Goal: Information Seeking & Learning: Learn about a topic

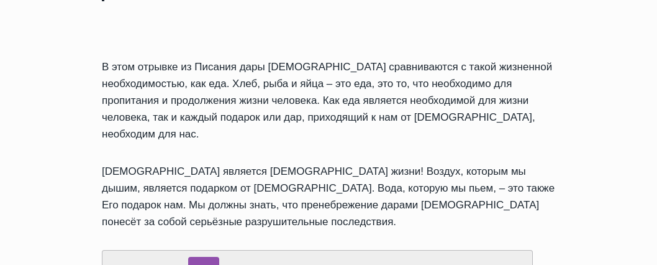
scroll to position [1287, 0]
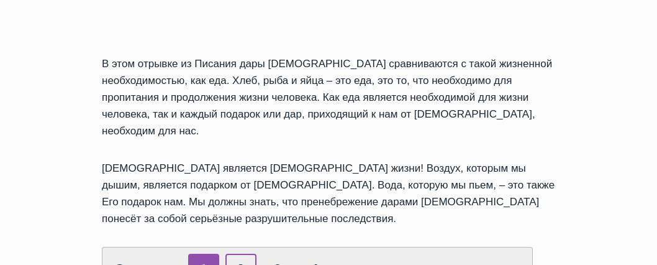
click at [235, 253] on link "2" at bounding box center [240, 268] width 31 height 30
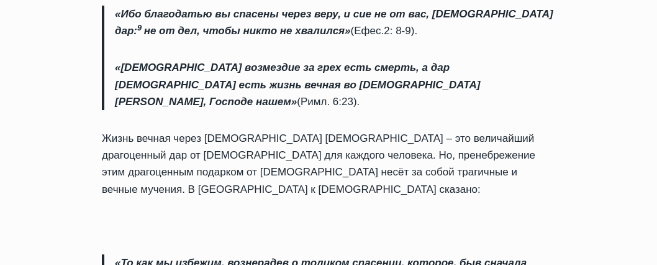
scroll to position [994, 0]
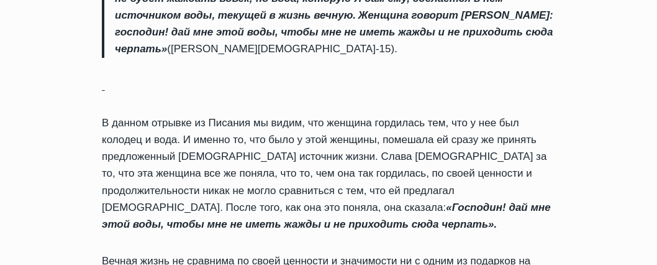
scroll to position [1527, 0]
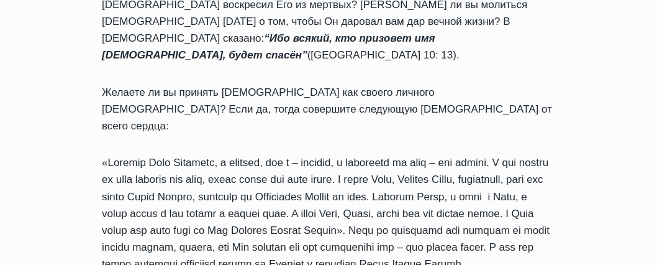
scroll to position [1150, 0]
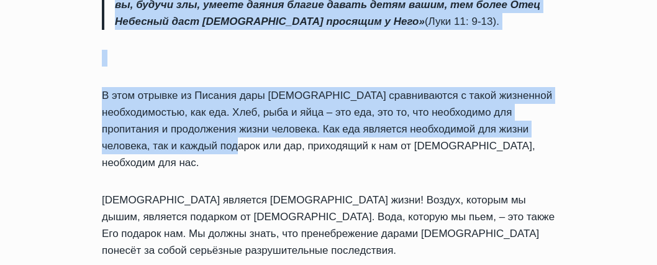
scroll to position [1245, 0]
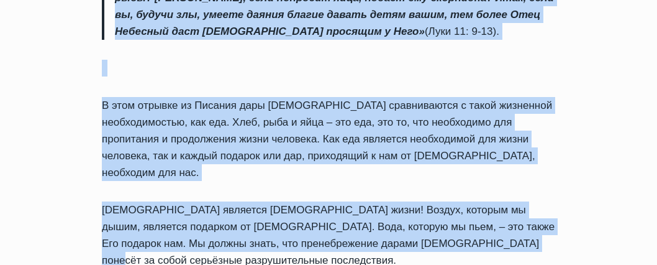
drag, startPoint x: 102, startPoint y: 105, endPoint x: 227, endPoint y: 94, distance: 125.4
copy div "« Драгоценный подарок от Бога». Каждый человек любит получать подарки. Многим и…"
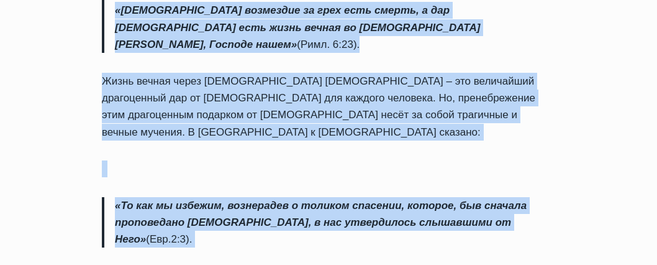
scroll to position [1049, 0]
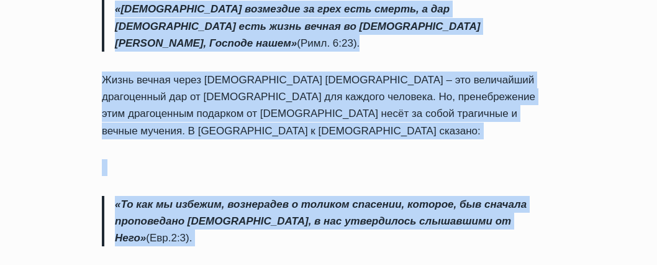
drag, startPoint x: 107, startPoint y: 60, endPoint x: 539, endPoint y: 59, distance: 431.7
copy div "Величайший дар Божий – это вечная жизнь через Его Сына Иисуса Христа. Никакой д…"
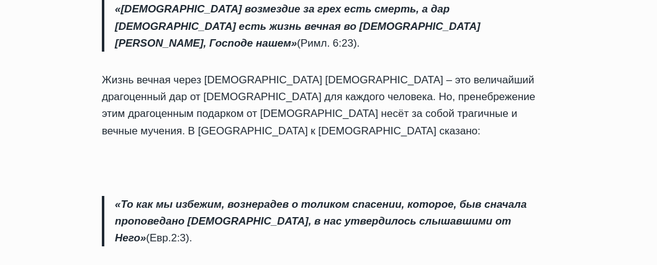
click at [6, 235] on div "Обзор проповедей Драгоценный подарок от Бога Автор Rolands Z 2014-Декабрь-21 20…" at bounding box center [328, 78] width 657 height 1763
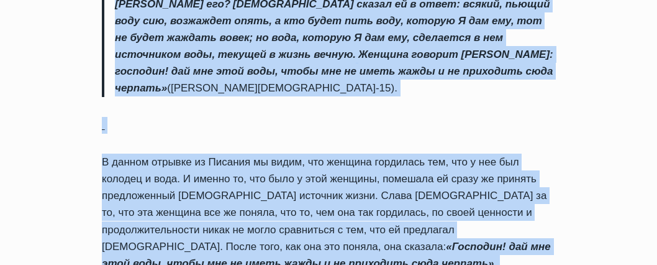
scroll to position [1521, 0]
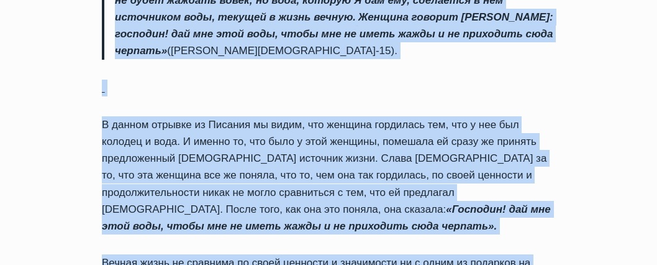
drag, startPoint x: 103, startPoint y: 126, endPoint x: 481, endPoint y: 96, distance: 378.9
copy div "Что такое вечная жизнь? Говоря о вечной жизни, речь не идёт о продолжительности…"
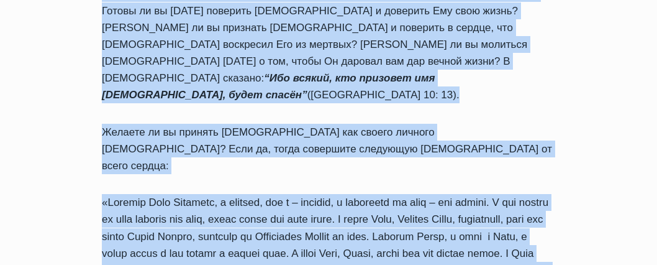
scroll to position [1121, 0]
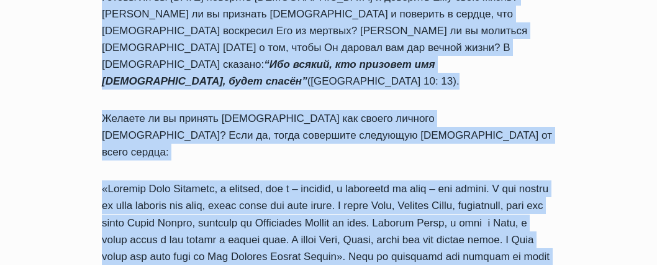
drag, startPoint x: 103, startPoint y: 93, endPoint x: 338, endPoint y: 91, distance: 234.8
copy div "Как мы можем получить дар вечной жизни? Как и любой другой подарок, вы можете л…"
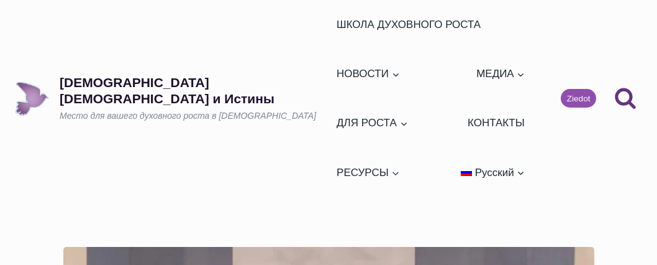
scroll to position [1521, 0]
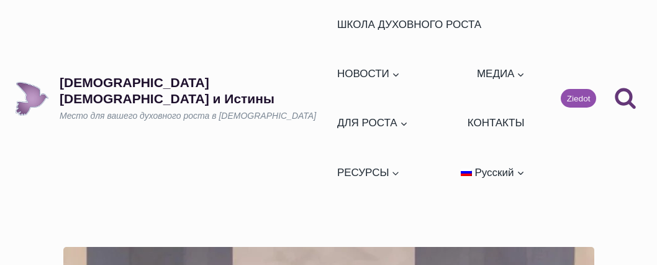
scroll to position [993, 0]
